Goal: Communication & Community: Share content

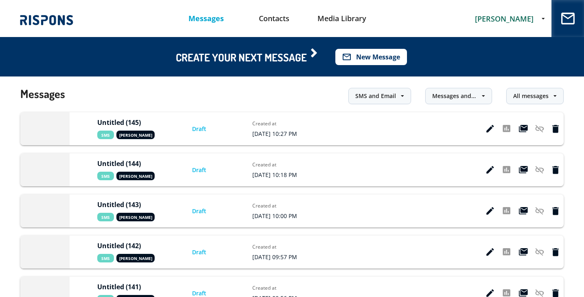
click at [379, 54] on button "mail_outline New Message" at bounding box center [371, 57] width 72 height 16
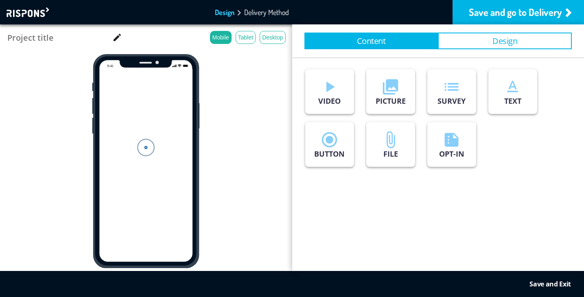
type input "Untitled (146)"
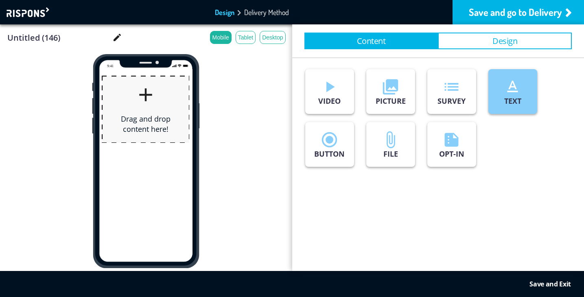
click at [497, 100] on button "text_format TEXT" at bounding box center [512, 91] width 49 height 45
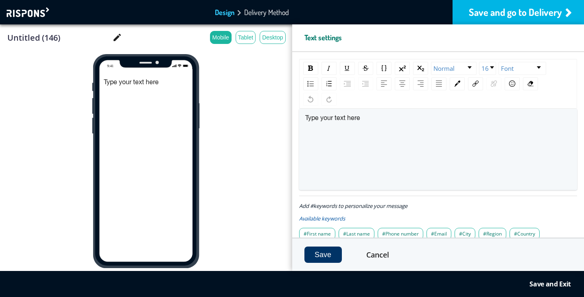
click at [489, 11] on div "Save and go to Delivery" at bounding box center [517, 12] width 131 height 24
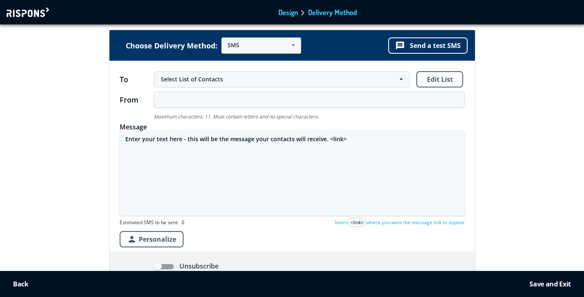
click at [242, 142] on textarea "Enter your text here - this will be the message your contacts will receive. <li…" at bounding box center [292, 172] width 345 height 85
click at [132, 141] on textarea "mapis pe tine si [PERSON_NAME]" at bounding box center [292, 172] width 345 height 85
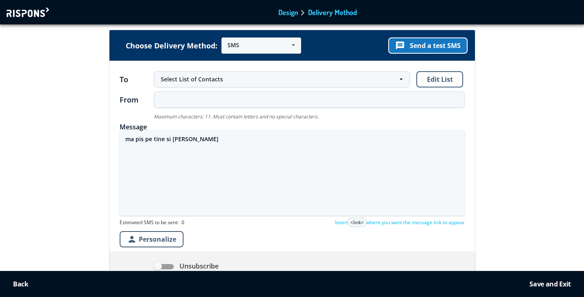
type textarea "ma pis pe tine si [PERSON_NAME]"
click at [429, 41] on button "message Send a test SMS" at bounding box center [427, 45] width 79 height 16
